Goal: Task Accomplishment & Management: Use online tool/utility

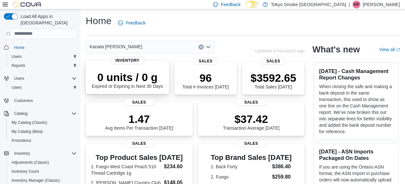
scroll to position [4, 0]
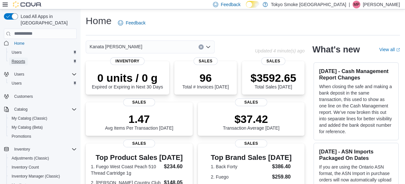
click at [15, 59] on span "Reports" at bounding box center [19, 61] width 14 height 5
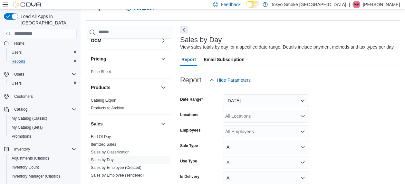
scroll to position [345, 0]
click at [233, 93] on div at bounding box center [290, 91] width 220 height 8
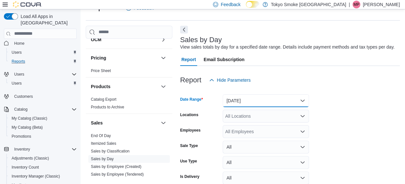
click at [232, 100] on button "[DATE]" at bounding box center [266, 100] width 86 height 13
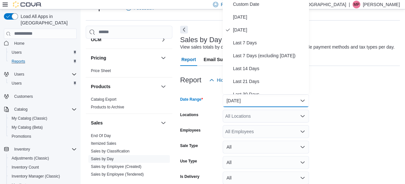
scroll to position [12, 0]
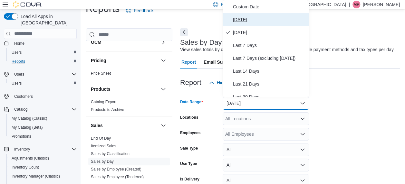
click at [241, 22] on span "[DATE]" at bounding box center [269, 20] width 73 height 8
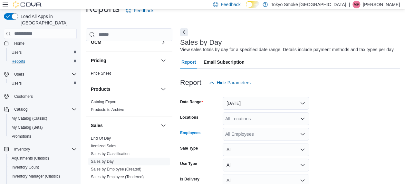
click at [256, 133] on div "All Employees" at bounding box center [266, 134] width 86 height 13
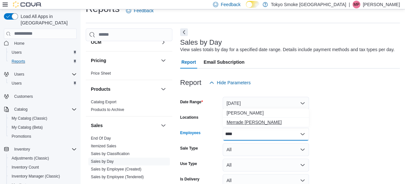
type input "****"
click at [255, 120] on span "Merrade [PERSON_NAME]" at bounding box center [265, 122] width 79 height 6
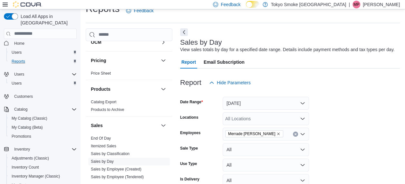
click at [357, 138] on form "Date Range [DATE] Locations All Locations Employees [GEOGRAPHIC_DATA] Simeoni S…" at bounding box center [290, 147] width 220 height 116
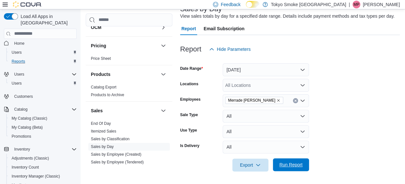
click at [293, 168] on span "Run Report" at bounding box center [291, 164] width 28 height 13
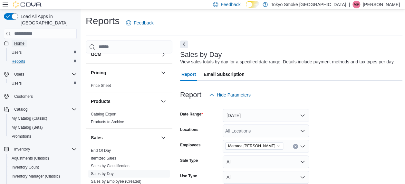
click at [19, 41] on span "Home" at bounding box center [19, 43] width 10 height 5
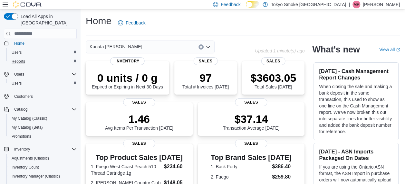
scroll to position [118, 0]
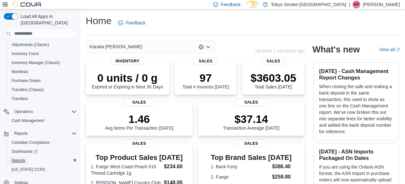
click at [23, 158] on span "Reports" at bounding box center [19, 160] width 14 height 5
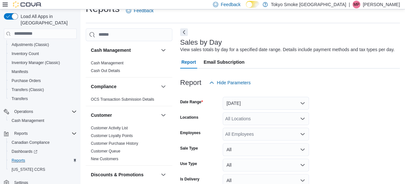
scroll to position [15, 0]
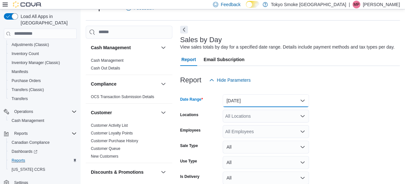
click at [251, 103] on button "[DATE]" at bounding box center [266, 100] width 86 height 13
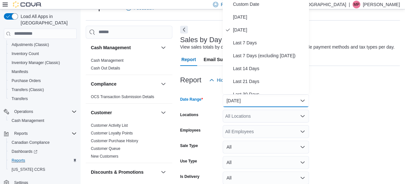
scroll to position [12, 0]
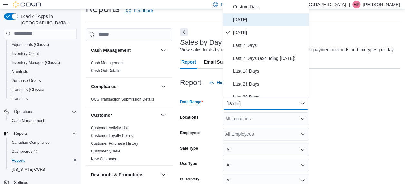
click at [251, 14] on button "[DATE]" at bounding box center [266, 19] width 86 height 13
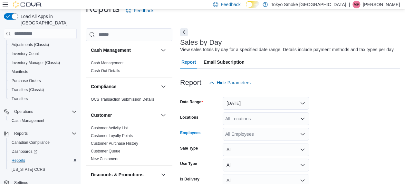
click at [248, 139] on div "All Employees" at bounding box center [266, 134] width 86 height 13
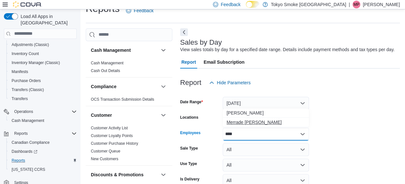
type input "****"
click at [254, 125] on span "Merrade [PERSON_NAME]" at bounding box center [265, 122] width 79 height 6
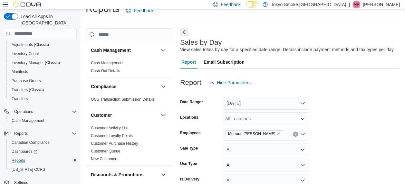
click at [329, 115] on form "Date Range [DATE] Locations All Locations Employees [GEOGRAPHIC_DATA] Simeoni S…" at bounding box center [290, 147] width 220 height 116
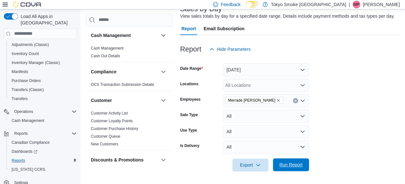
click at [298, 168] on span "Run Report" at bounding box center [291, 164] width 28 height 13
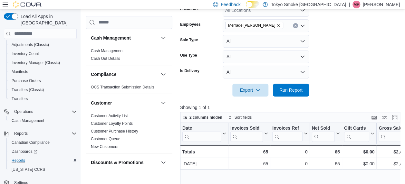
scroll to position [120, 0]
click at [298, 90] on span "Run Report" at bounding box center [290, 90] width 23 height 6
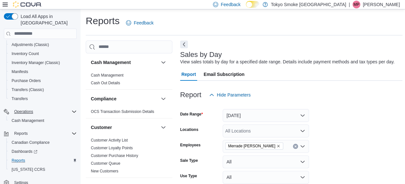
scroll to position [0, 0]
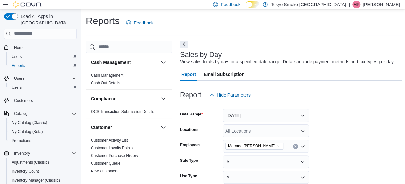
click at [28, 43] on span "Home" at bounding box center [44, 47] width 65 height 8
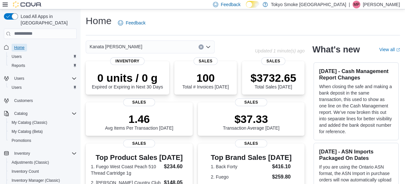
click at [20, 45] on span "Home" at bounding box center [19, 47] width 10 height 5
click at [201, 44] on button "Clear input" at bounding box center [200, 46] width 5 height 5
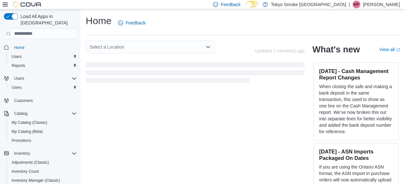
click at [234, 47] on div "Select a Location" at bounding box center [170, 47] width 169 height 13
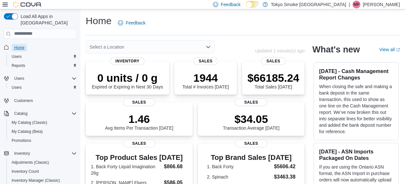
click at [17, 45] on span "Home" at bounding box center [19, 47] width 10 height 5
click at [134, 47] on div "Select a Location" at bounding box center [150, 47] width 129 height 13
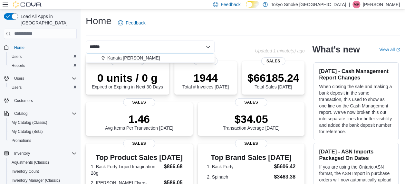
type input "******"
click at [168, 57] on div "Kanata [PERSON_NAME]" at bounding box center [153, 58] width 113 height 6
